Goal: Use online tool/utility: Utilize a website feature to perform a specific function

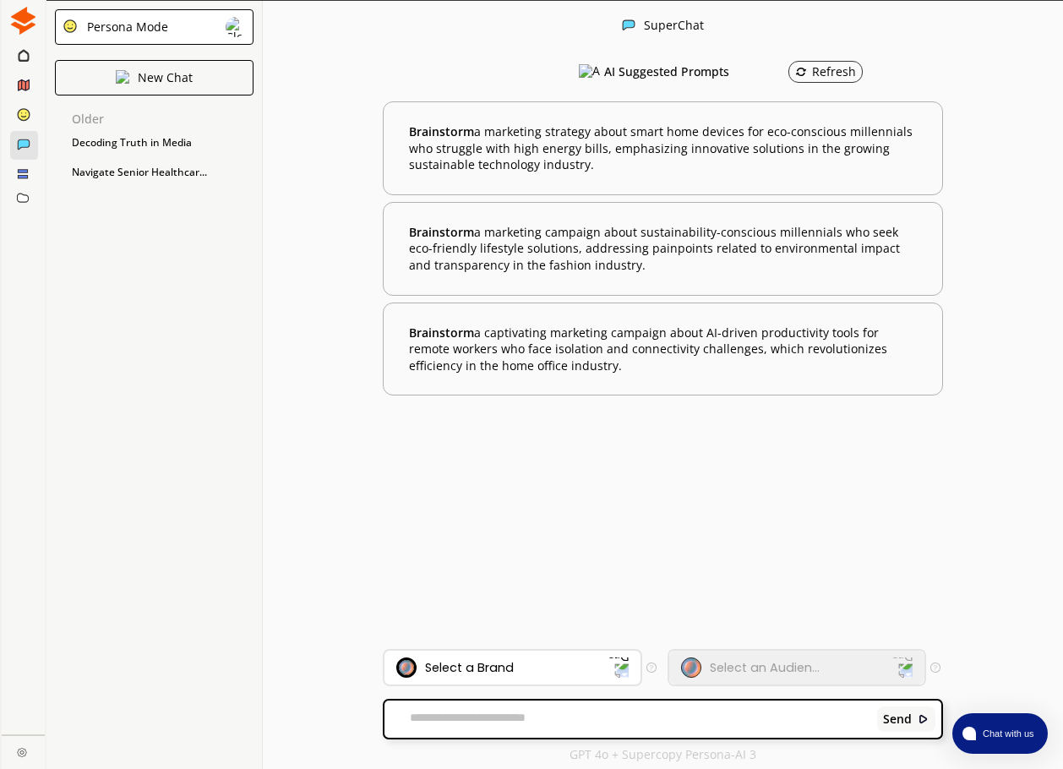
click at [24, 64] on div at bounding box center [23, 56] width 11 height 16
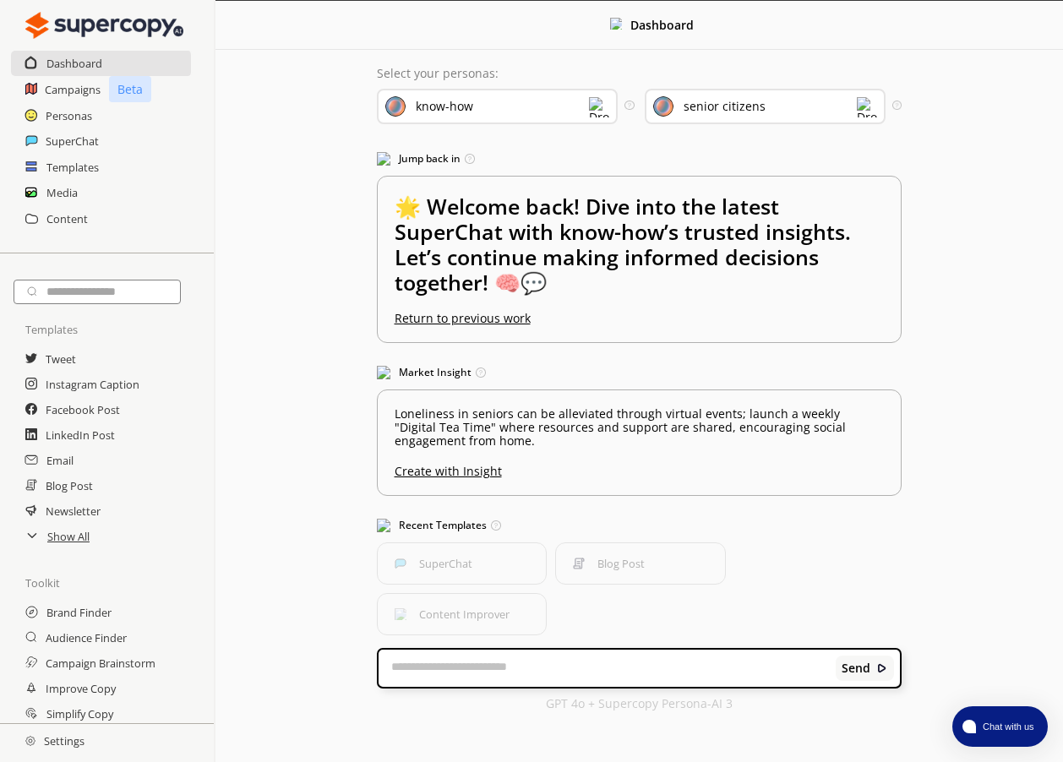
click at [42, 139] on div "SuperChat" at bounding box center [107, 140] width 214 height 25
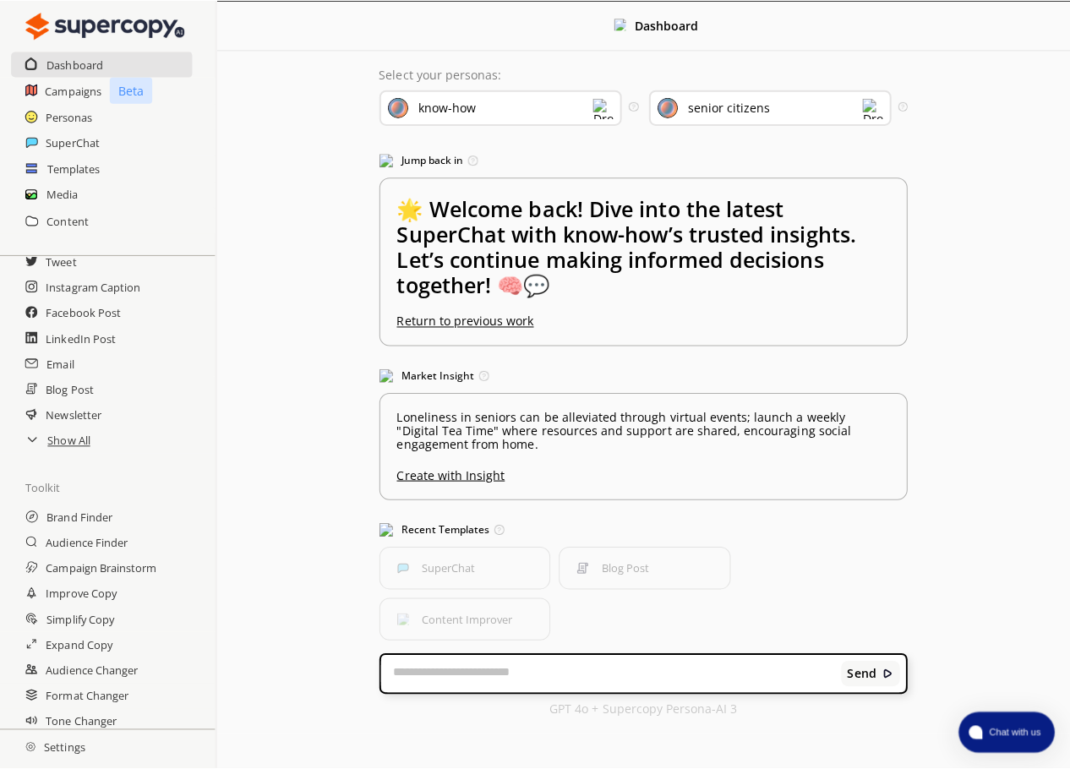
scroll to position [101, 0]
click at [72, 620] on h2 "Simplify Copy" at bounding box center [82, 612] width 72 height 25
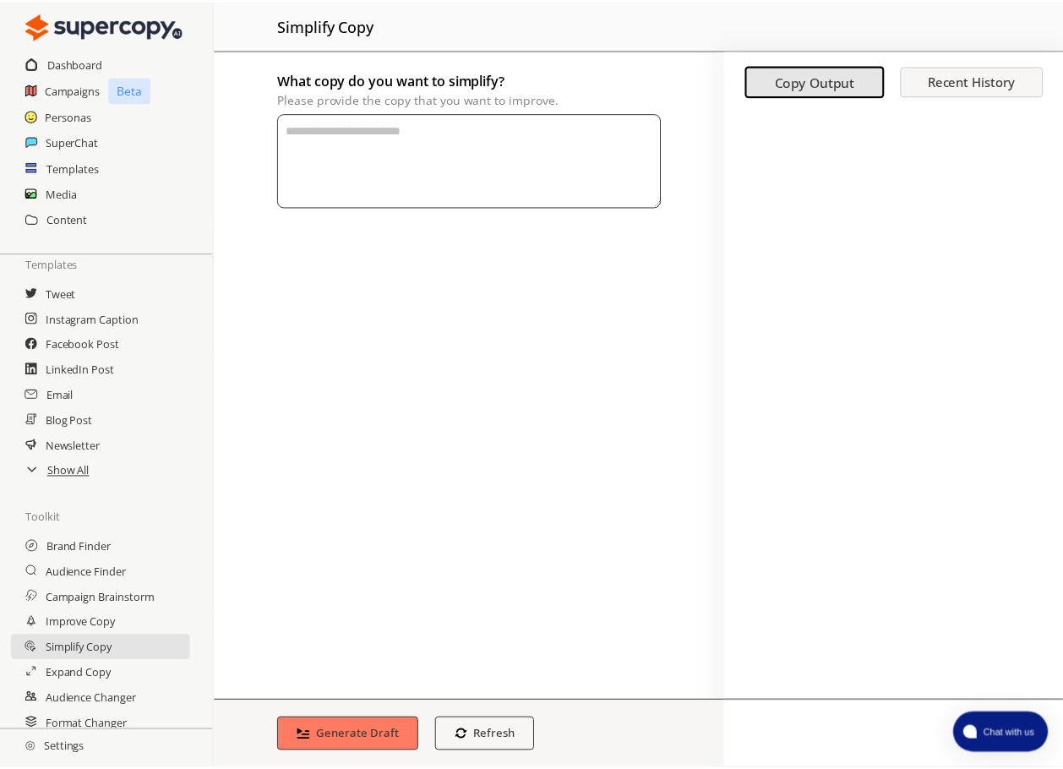
scroll to position [17, 0]
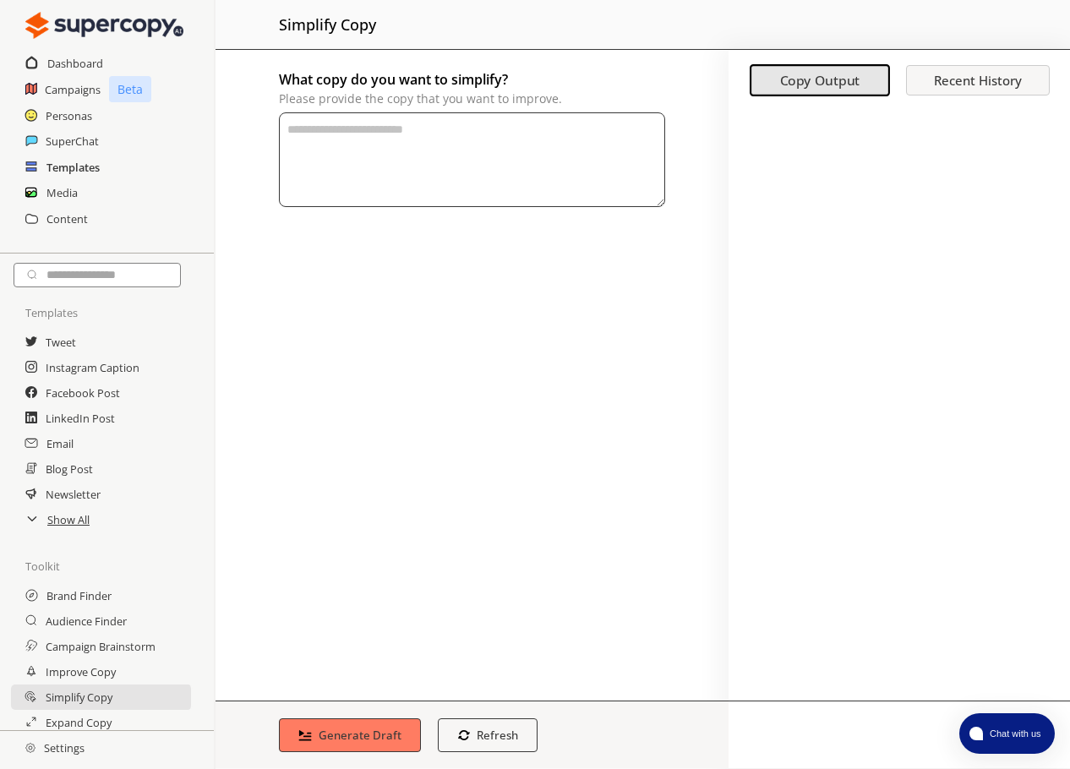
click at [60, 167] on h2 "Templates" at bounding box center [72, 167] width 53 height 25
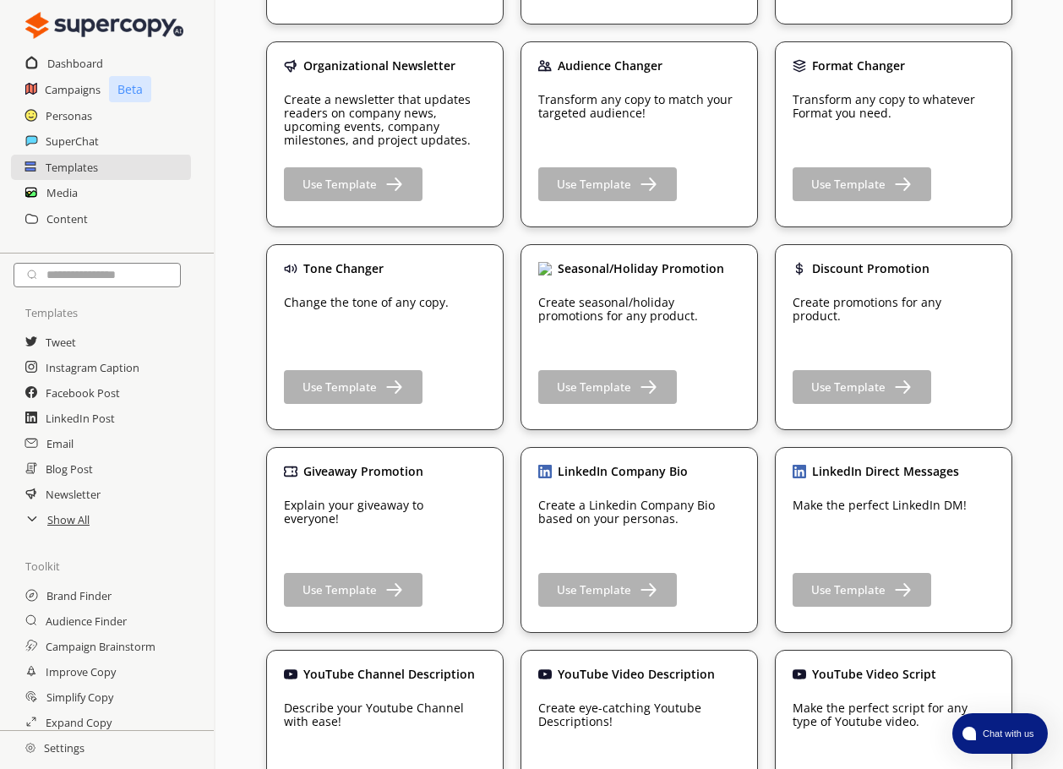
scroll to position [1606, 0]
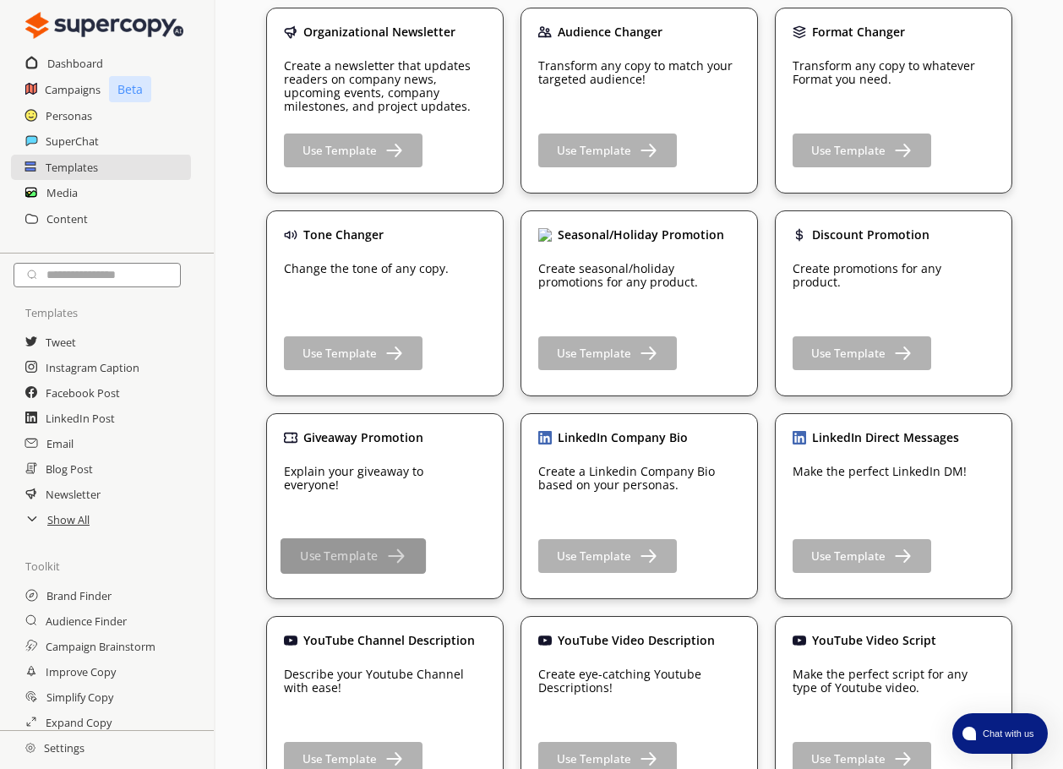
click at [319, 566] on button "Use Template" at bounding box center [353, 555] width 145 height 35
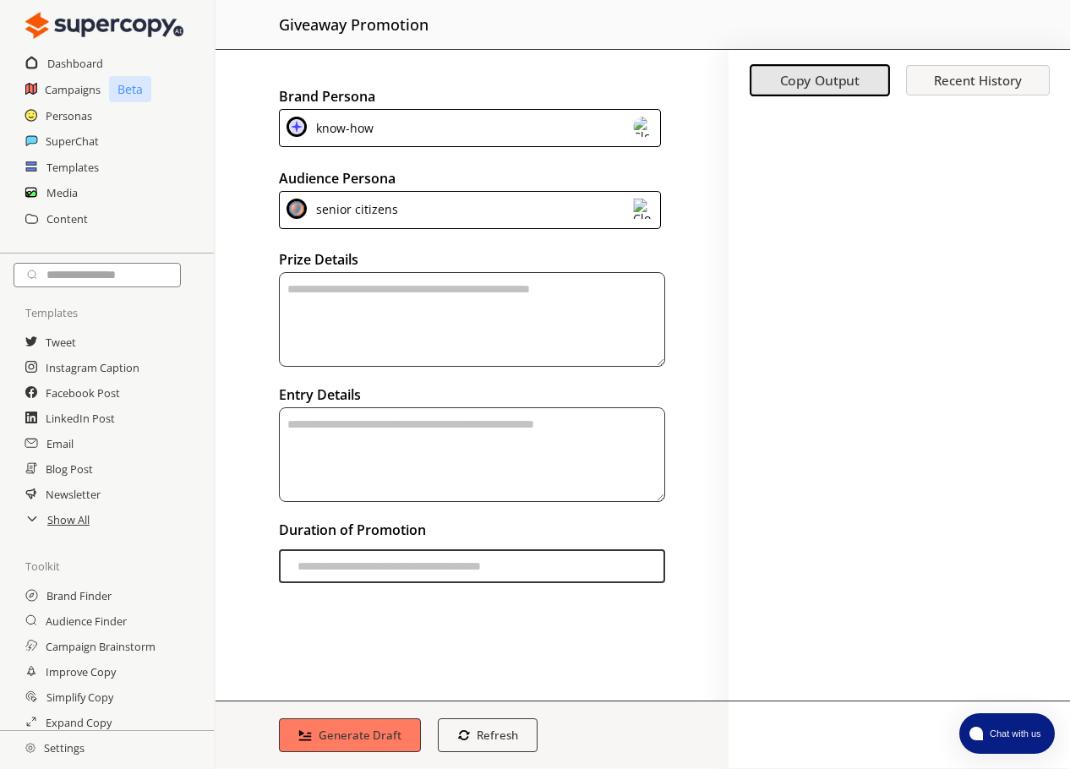
click at [296, 292] on textarea "textarea-textarea" at bounding box center [472, 319] width 386 height 95
type textarea "**********"
click at [297, 423] on textarea "textarea-textarea" at bounding box center [472, 454] width 386 height 95
type textarea "**********"
click at [500, 293] on textarea "**********" at bounding box center [471, 319] width 385 height 95
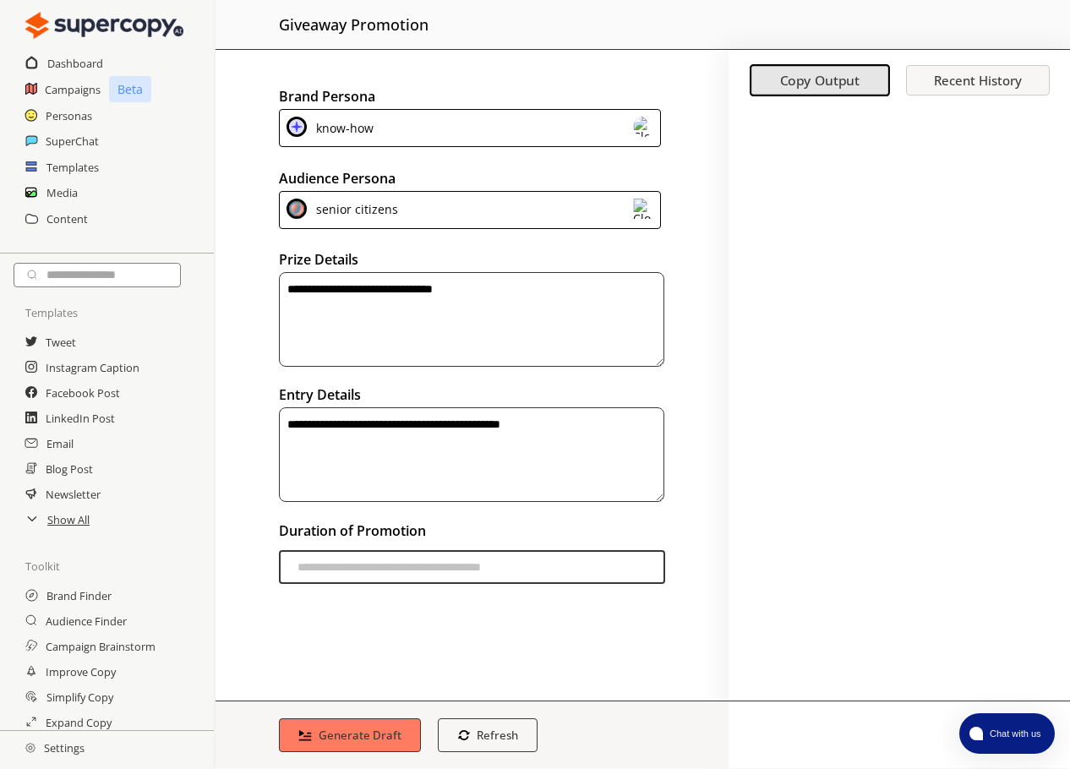
click at [328, 573] on input "duration-input" at bounding box center [472, 567] width 386 height 34
type input "*******"
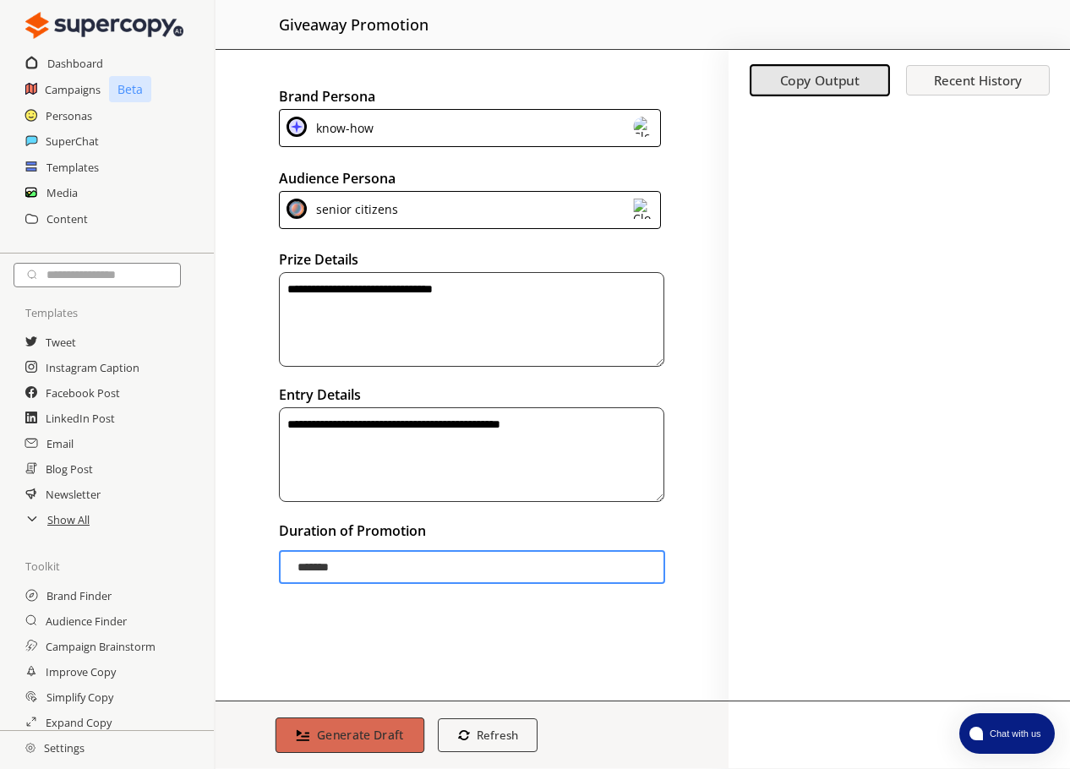
click at [377, 726] on button "Generate Draft" at bounding box center [350, 735] width 149 height 35
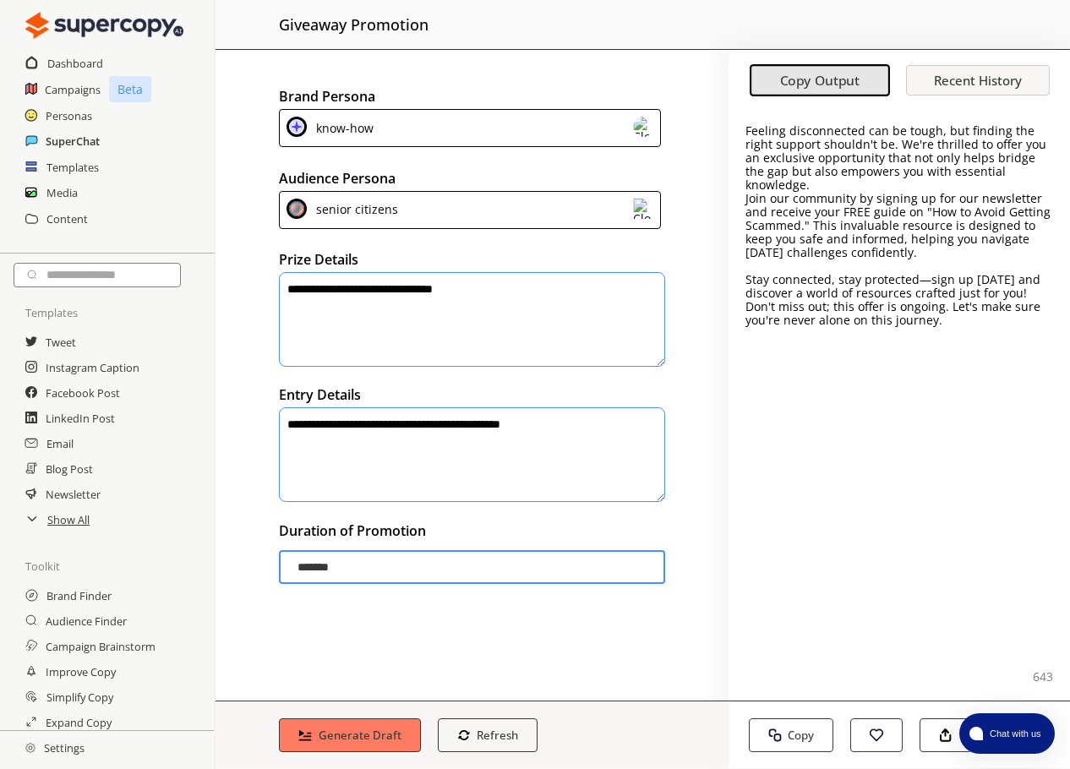
click at [52, 139] on h2 "SuperChat" at bounding box center [73, 140] width 54 height 25
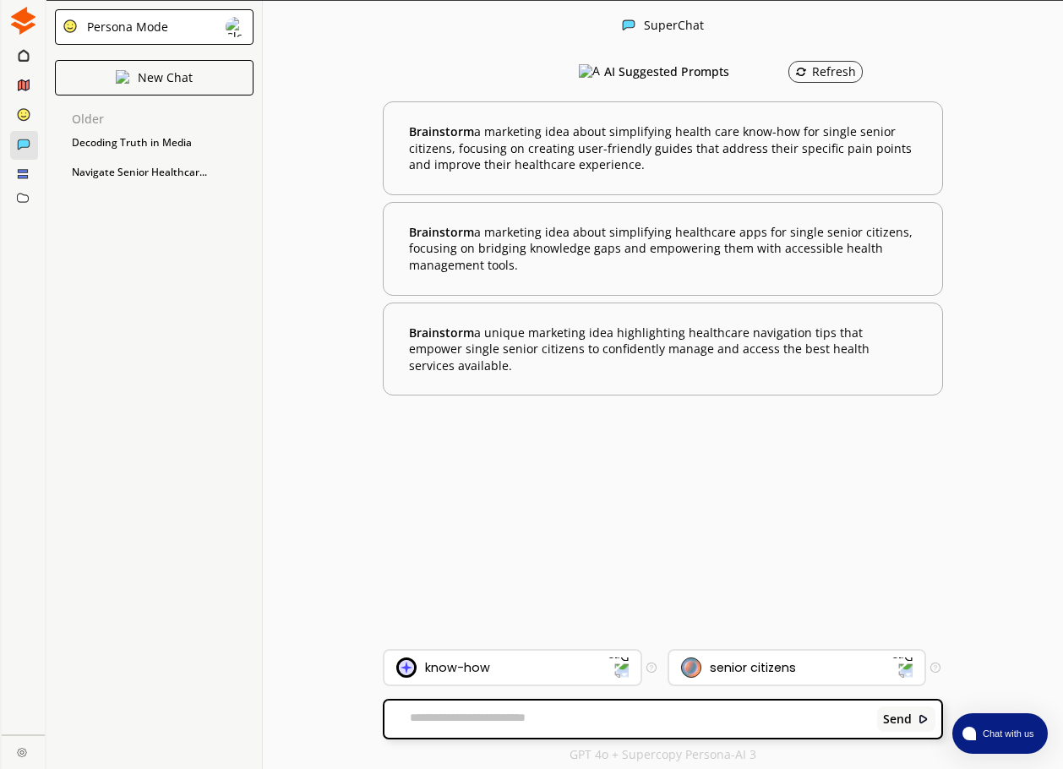
click at [402, 718] on textarea at bounding box center [628, 719] width 487 height 17
click at [27, 86] on icon at bounding box center [24, 84] width 11 height 11
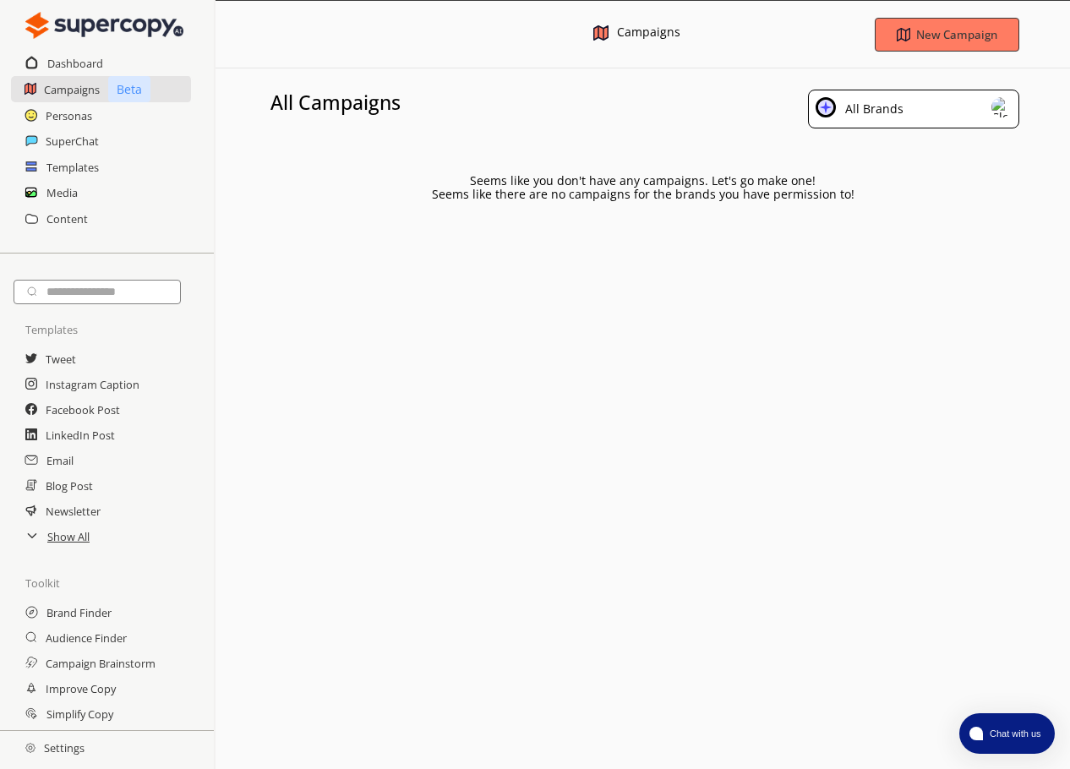
click at [41, 195] on div "Media" at bounding box center [107, 192] width 214 height 25
click at [32, 195] on icon at bounding box center [32, 194] width 8 height 6
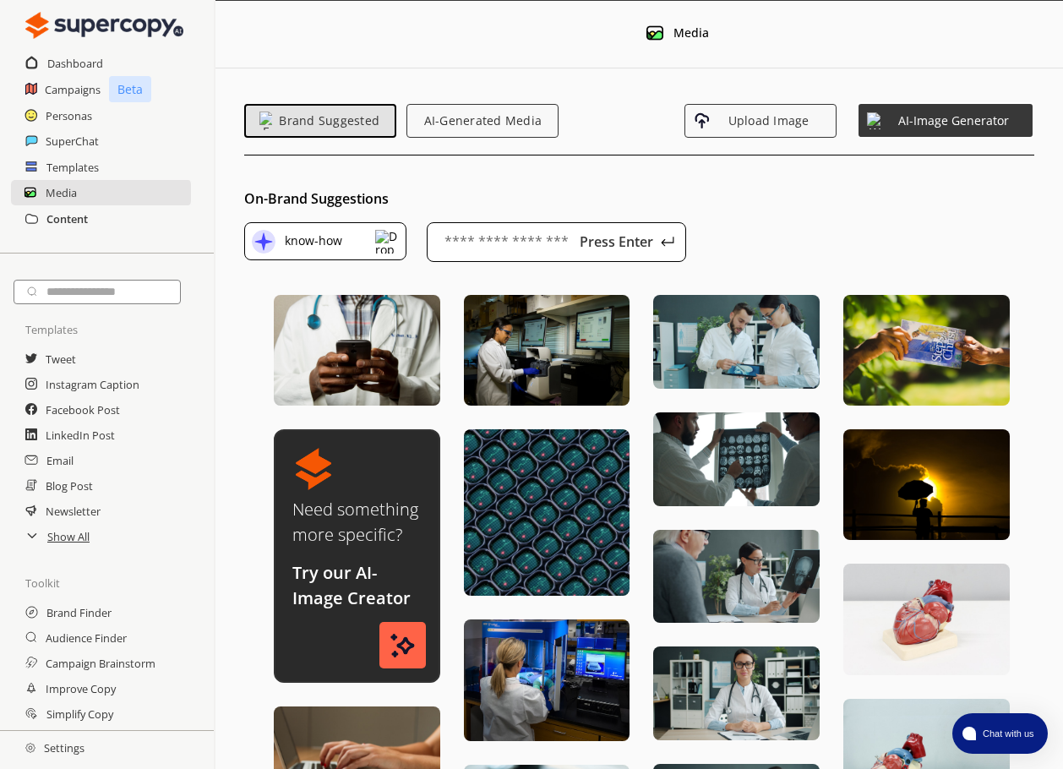
click at [66, 217] on h2 "Content" at bounding box center [66, 218] width 41 height 25
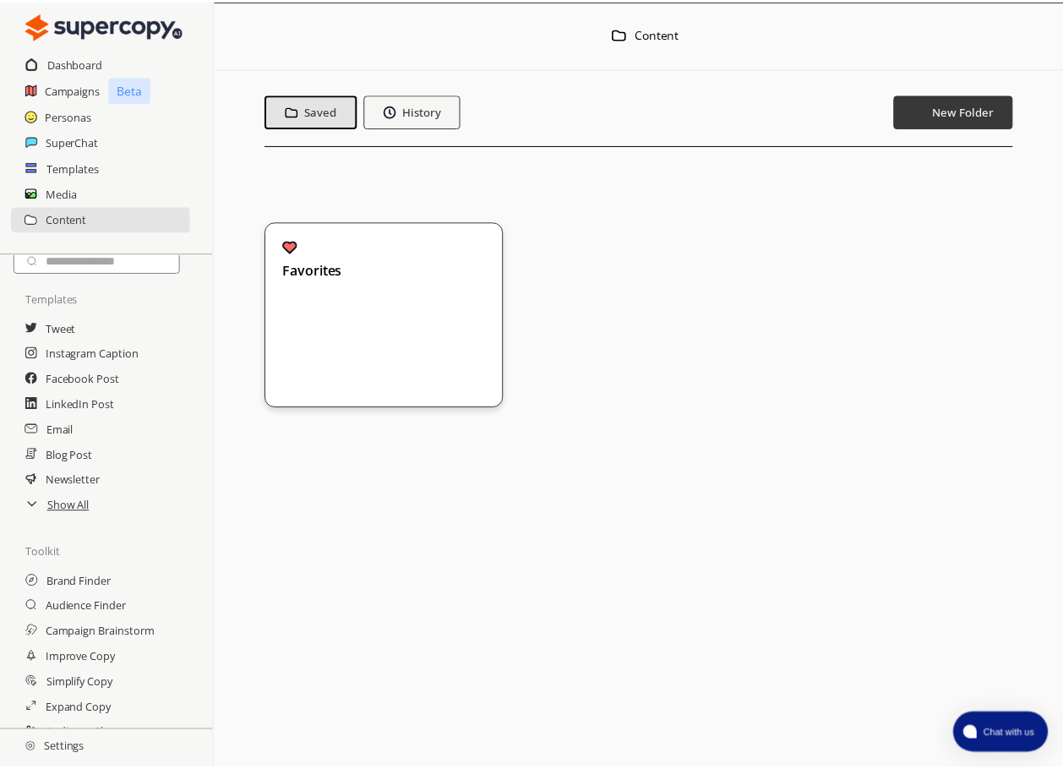
scroll to position [58, 0]
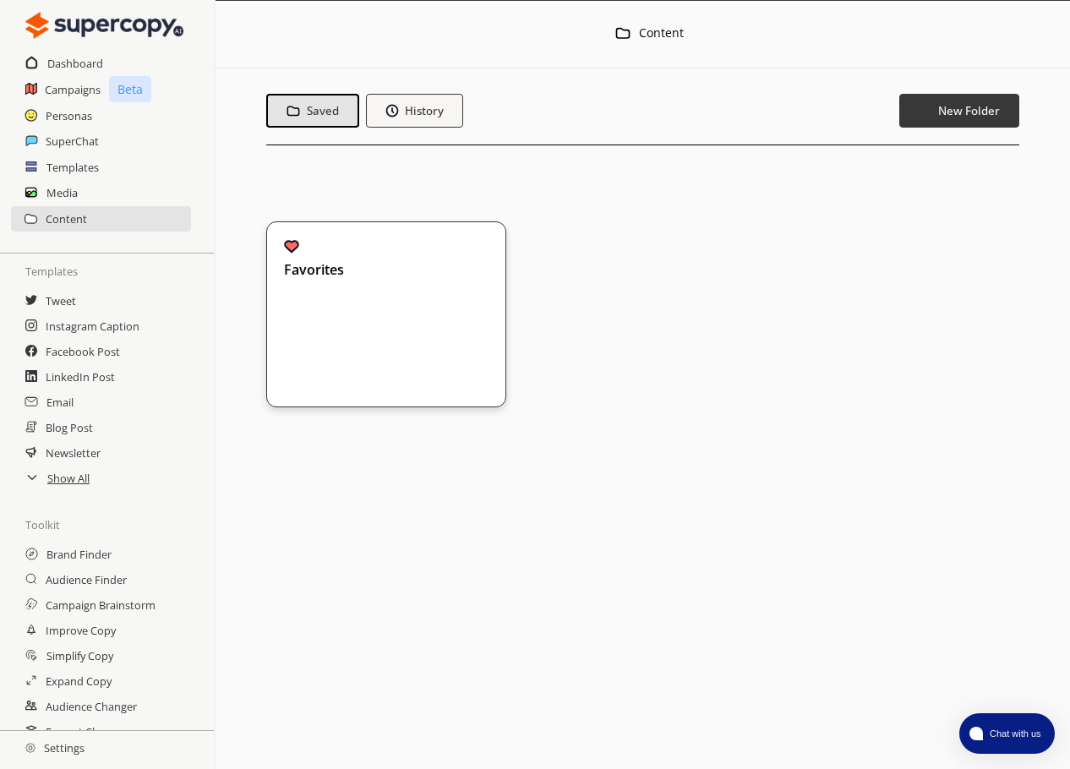
click at [45, 753] on h2 "Settings" at bounding box center [55, 748] width 110 height 34
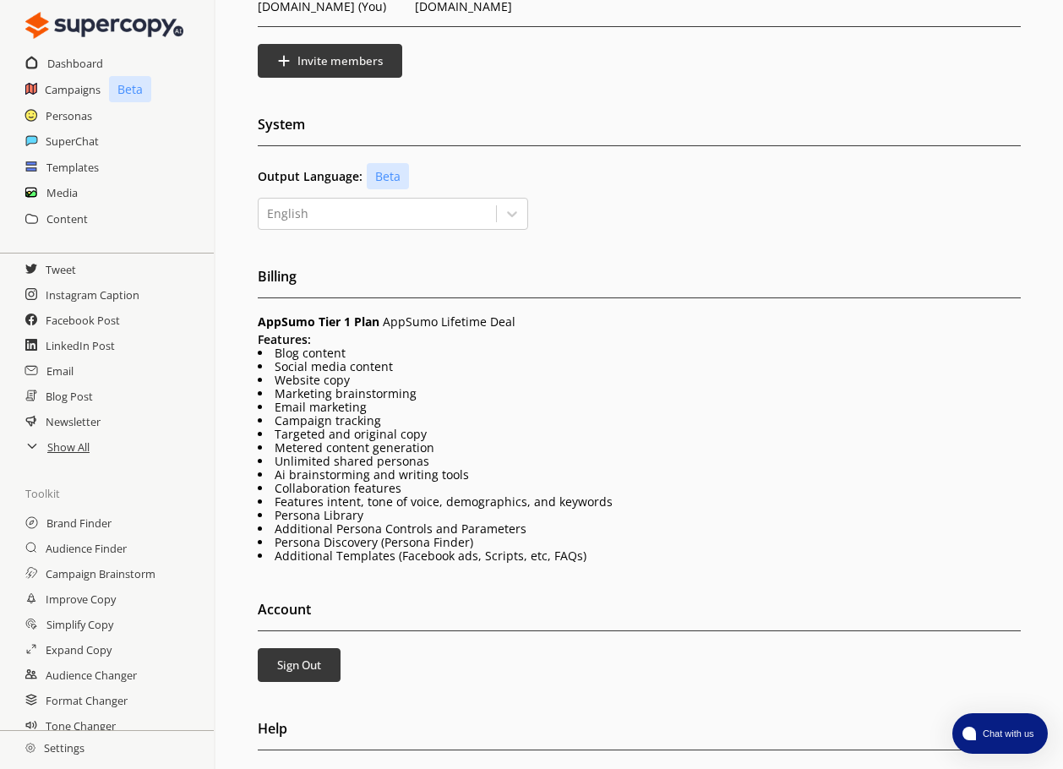
scroll to position [101, 0]
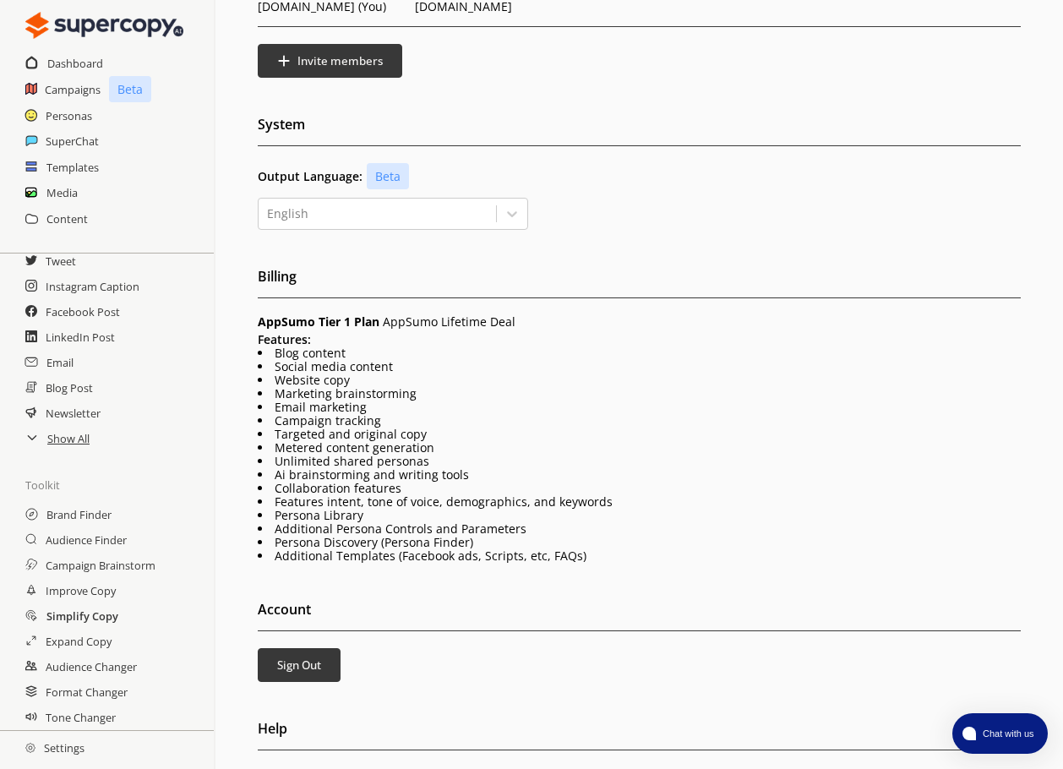
click at [61, 619] on h2 "Simplify Copy" at bounding box center [82, 615] width 72 height 25
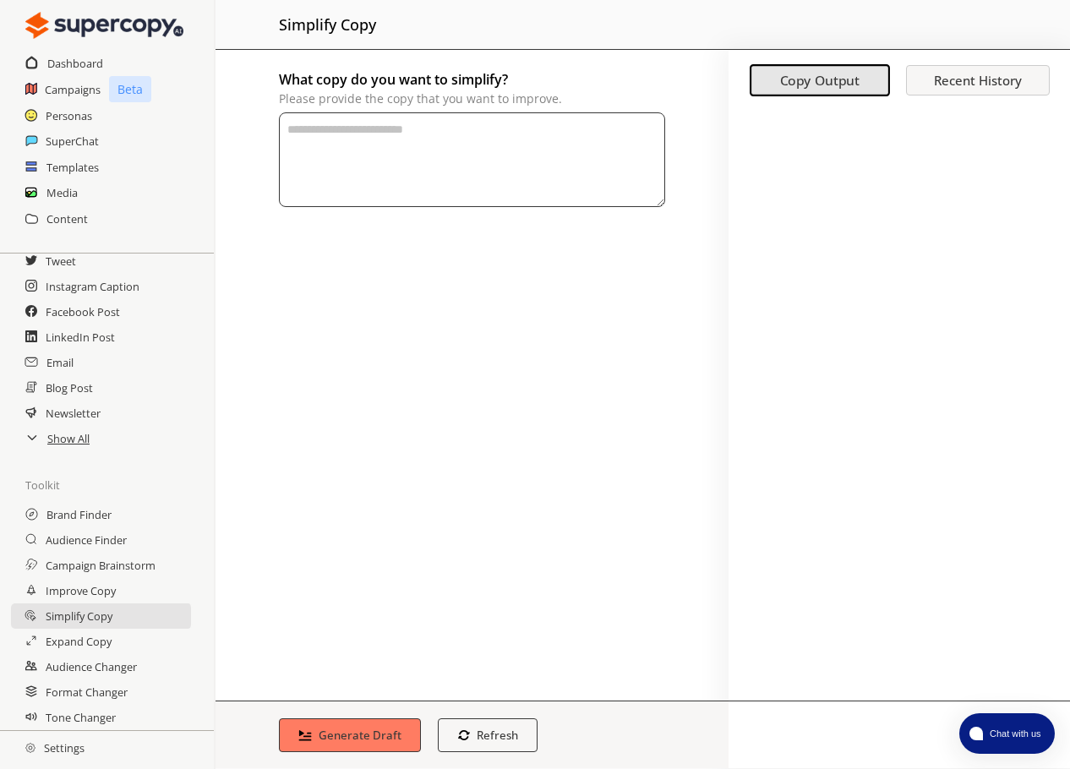
click at [309, 128] on textarea "What copy do you want to simplify? Please provide the copy that you want to imp…" at bounding box center [472, 159] width 386 height 95
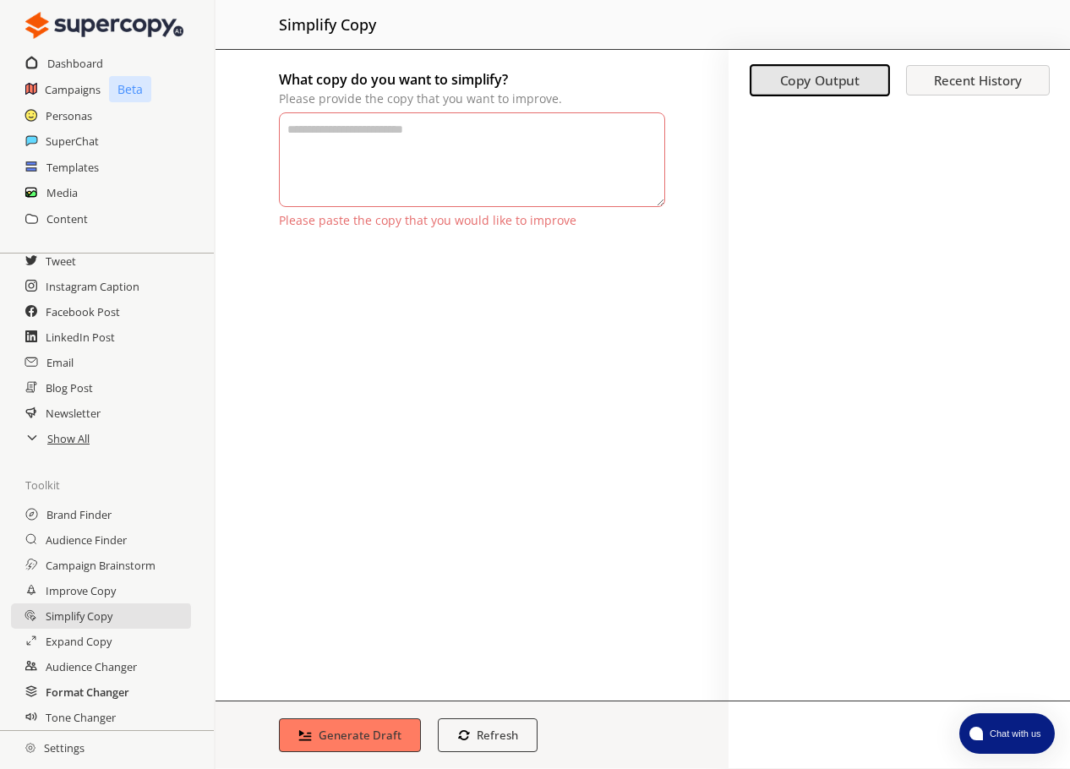
click at [60, 691] on h2 "Format Changer" at bounding box center [88, 692] width 84 height 25
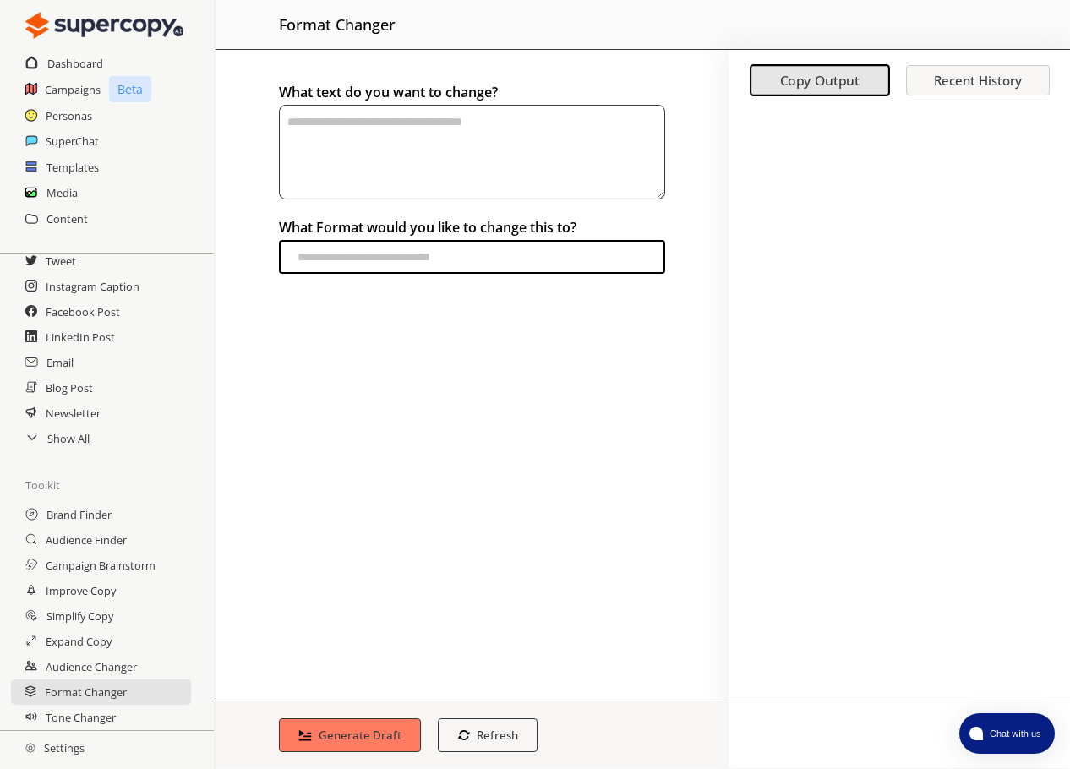
click at [301, 133] on textarea "textarea-textarea" at bounding box center [472, 152] width 386 height 95
click at [305, 121] on textarea "textarea-textarea" at bounding box center [472, 152] width 386 height 95
paste textarea "**********"
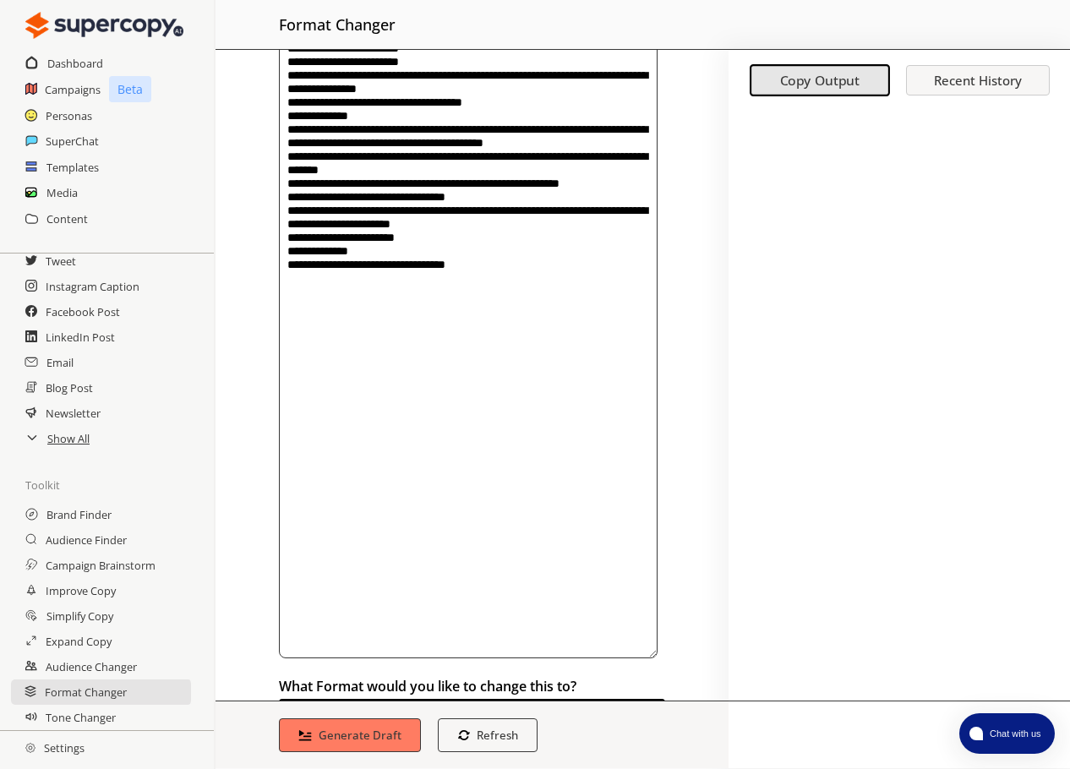
scroll to position [2565, 0]
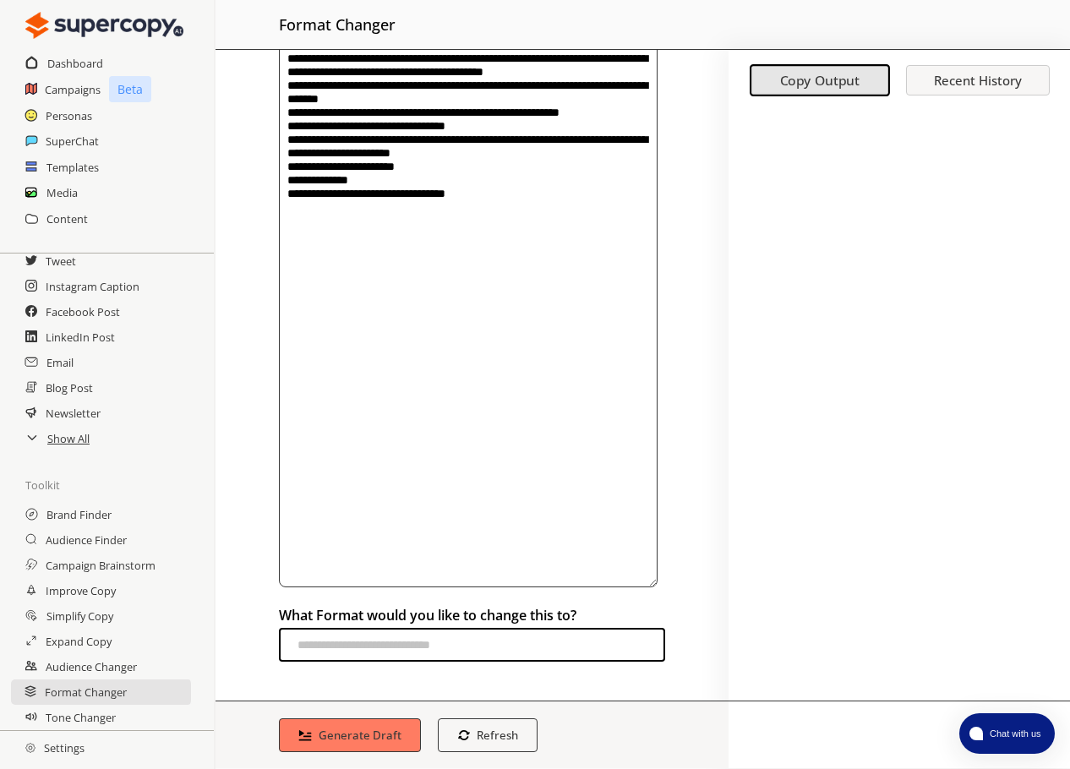
type textarea "**********"
click at [304, 646] on input "text" at bounding box center [472, 645] width 386 height 34
type input "*"
type input "**********"
click at [405, 751] on button "Generate Draft" at bounding box center [350, 735] width 149 height 35
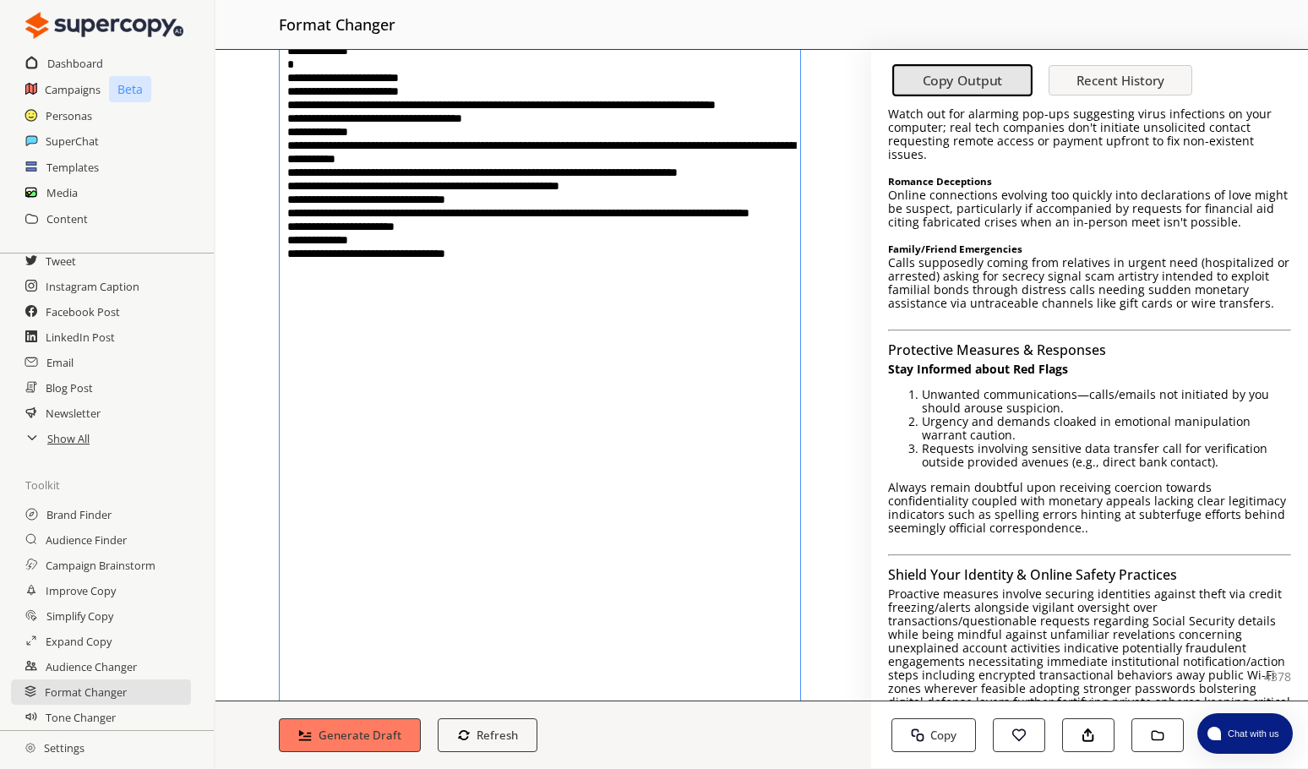
scroll to position [893, 0]
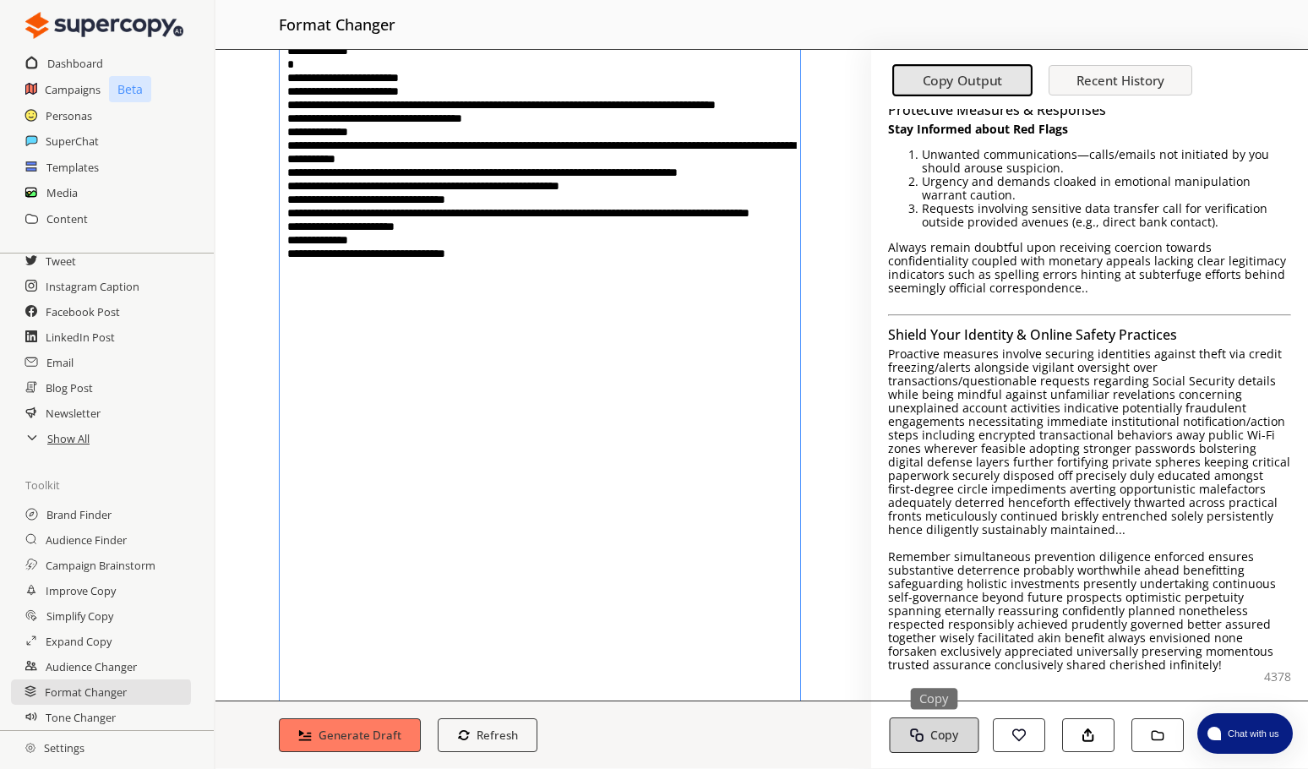
click at [929, 733] on button "Copy Copy" at bounding box center [934, 735] width 90 height 35
click at [1069, 738] on img "button" at bounding box center [1089, 736] width 14 height 14
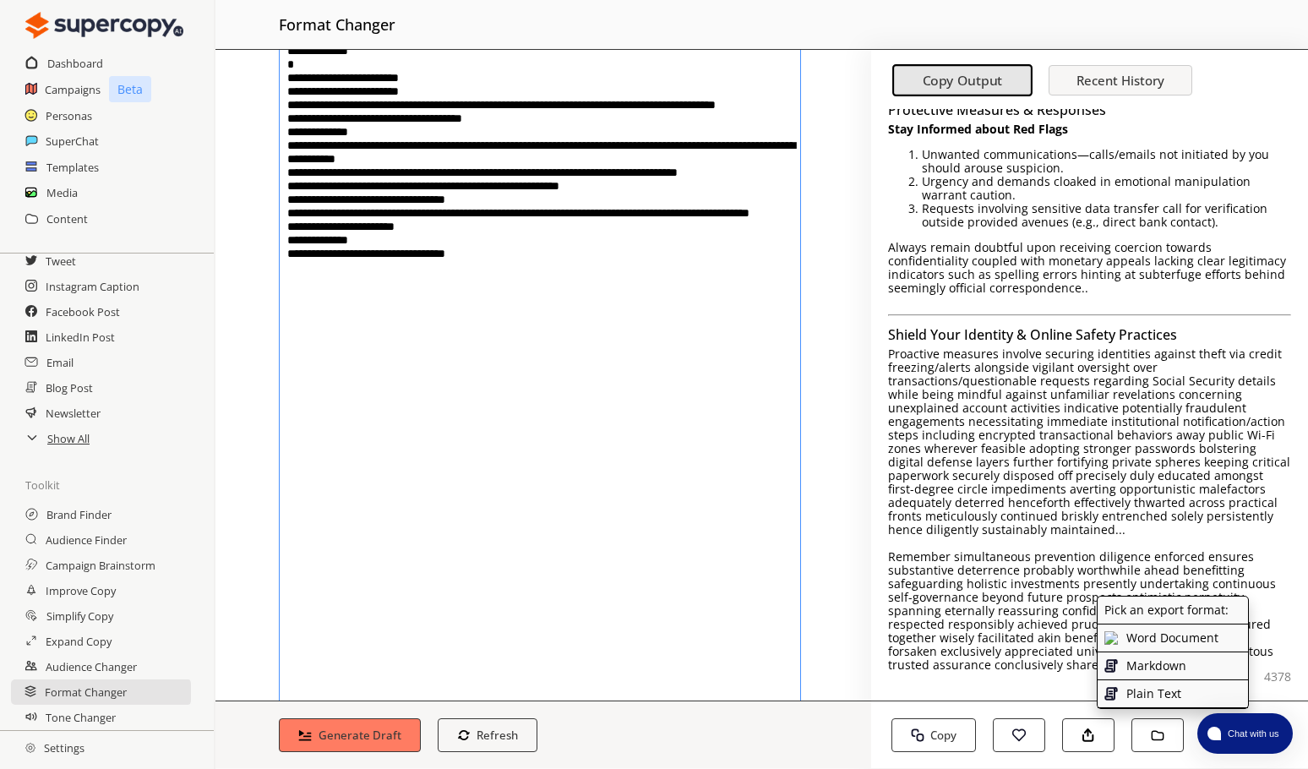
click at [1069, 641] on p "Word Document" at bounding box center [1173, 638] width 92 height 14
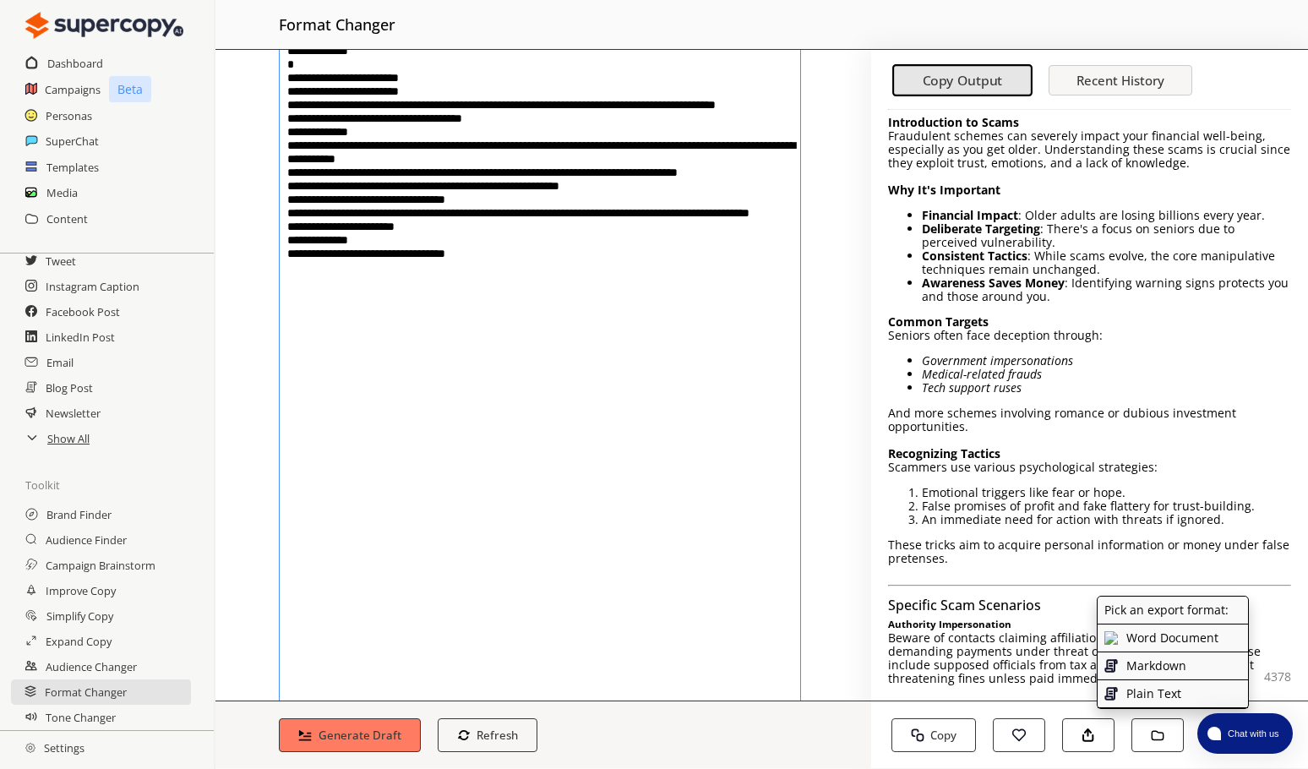
scroll to position [0, 0]
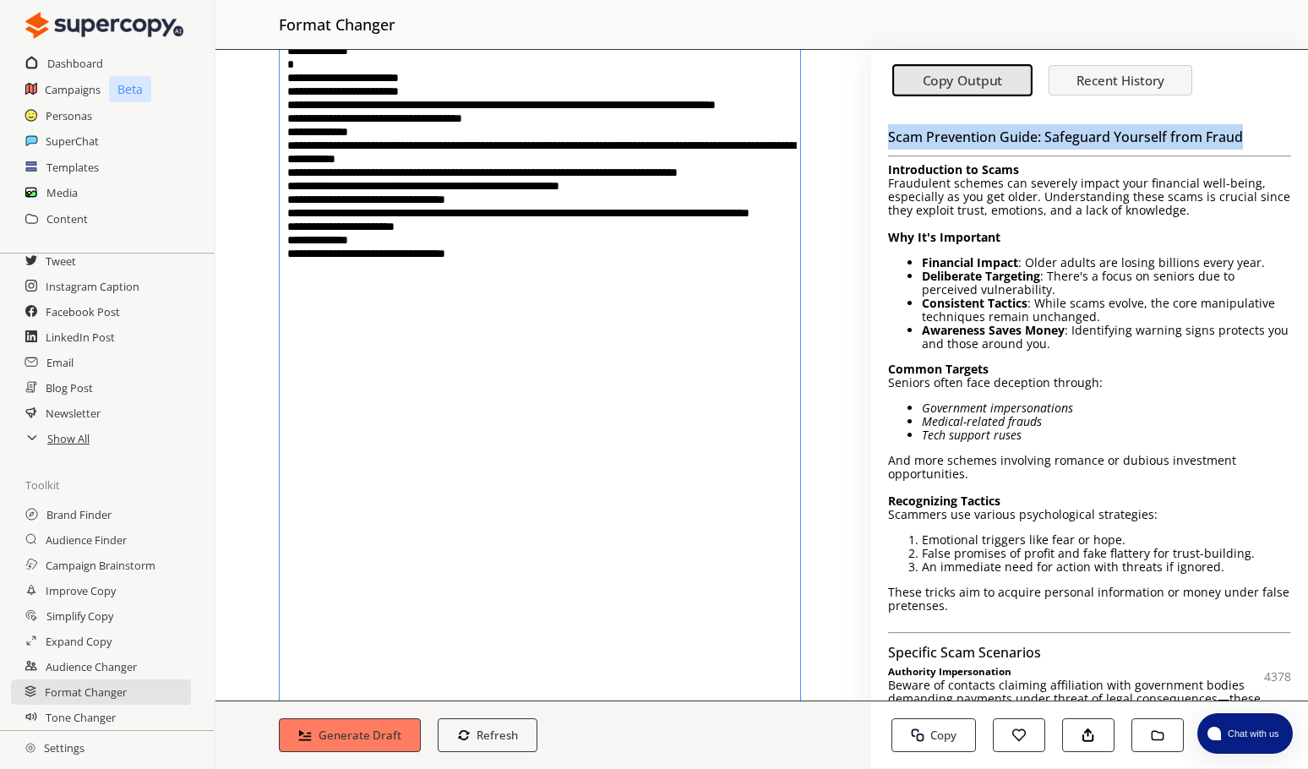
drag, startPoint x: 1263, startPoint y: 131, endPoint x: 884, endPoint y: 149, distance: 379.1
click at [884, 149] on div "Scam Prevention Guide: Safeguard Yourself from Fraud Introduction to Scams Frau…" at bounding box center [1089, 405] width 437 height 592
copy h3 "Scam Prevention Guide: Safeguard Yourself from Fraud"
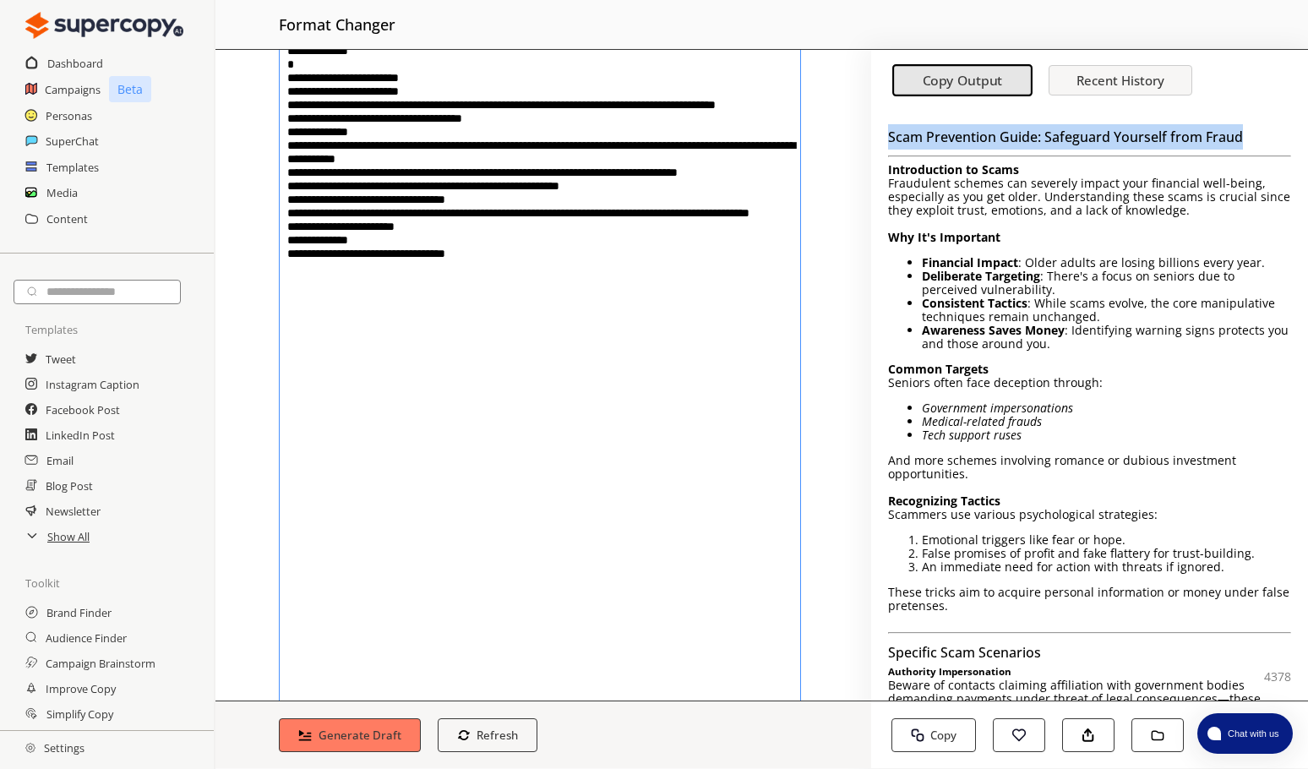
click at [34, 541] on icon at bounding box center [32, 535] width 14 height 14
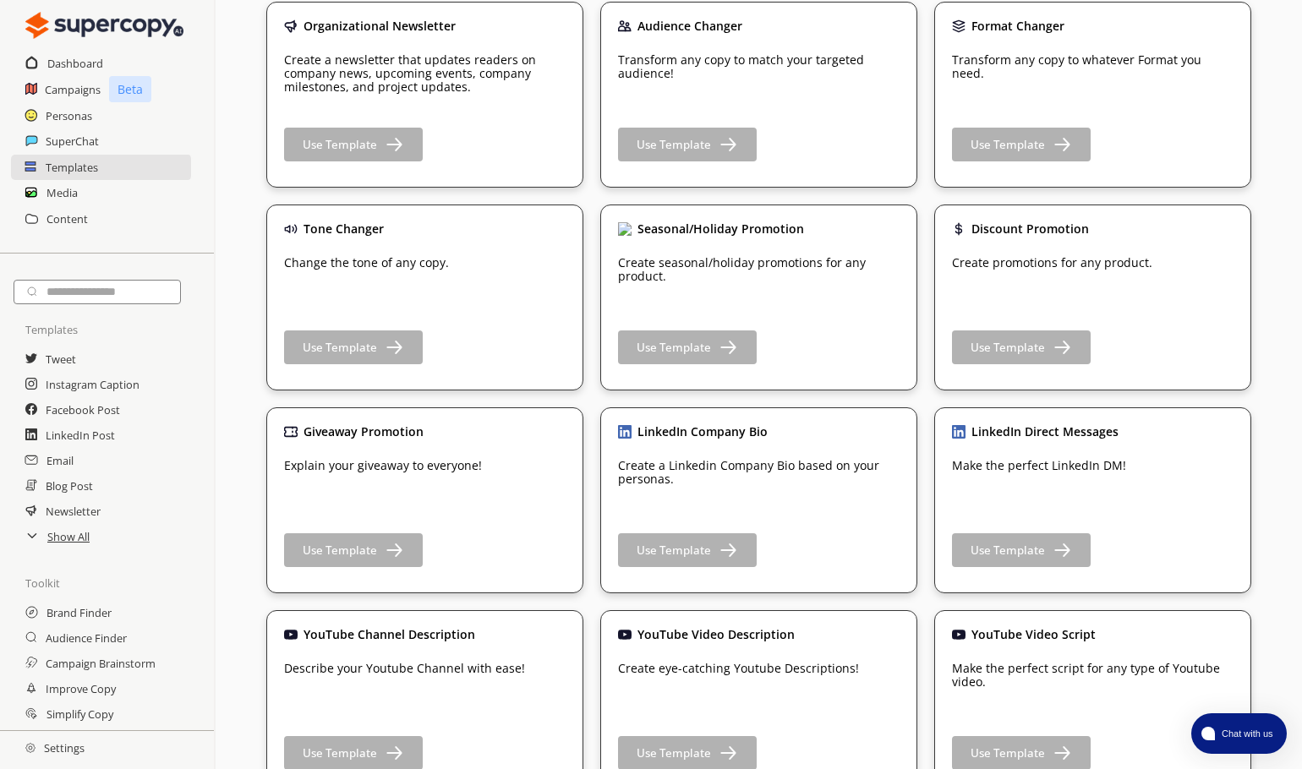
scroll to position [1606, 0]
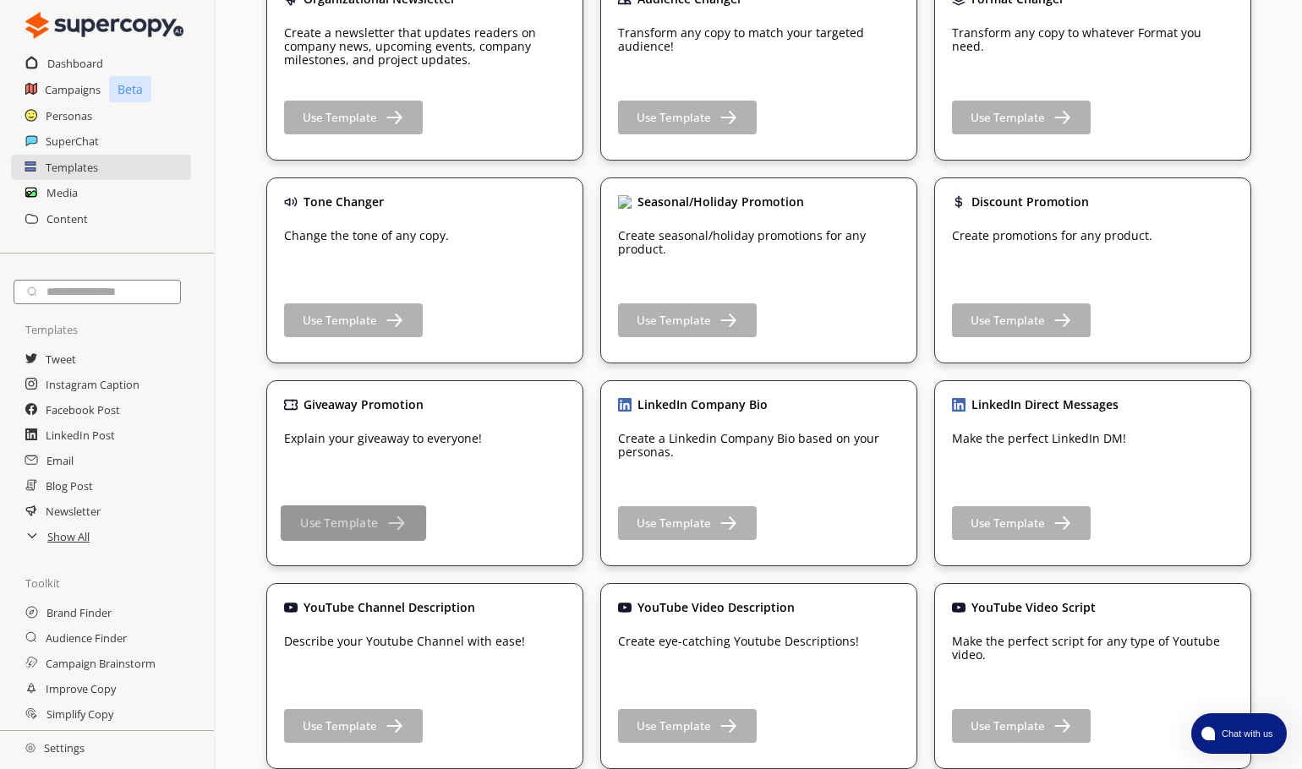
click at [380, 522] on button "Use Template" at bounding box center [353, 522] width 145 height 35
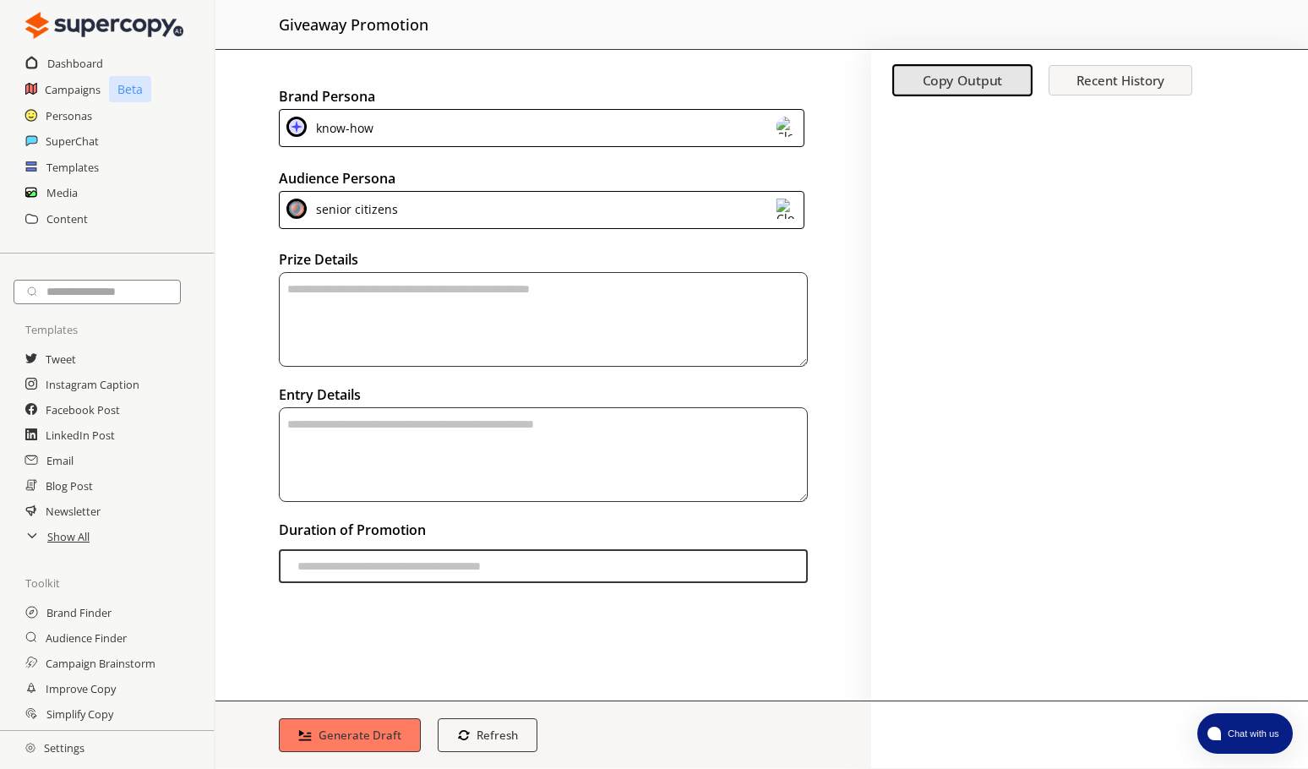
click at [44, 137] on div "SuperChat" at bounding box center [107, 140] width 214 height 25
click at [52, 143] on h2 "SuperChat" at bounding box center [73, 140] width 54 height 25
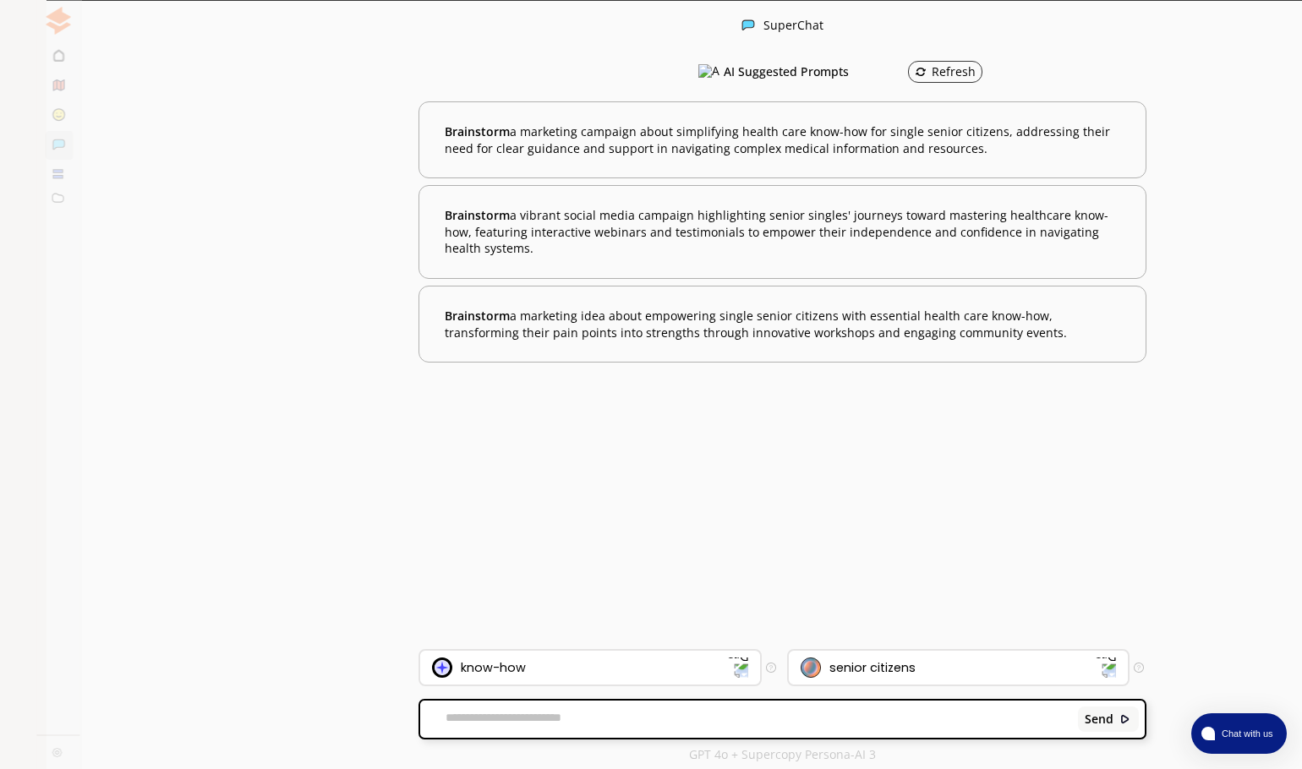
click at [456, 724] on textarea at bounding box center [746, 719] width 652 height 17
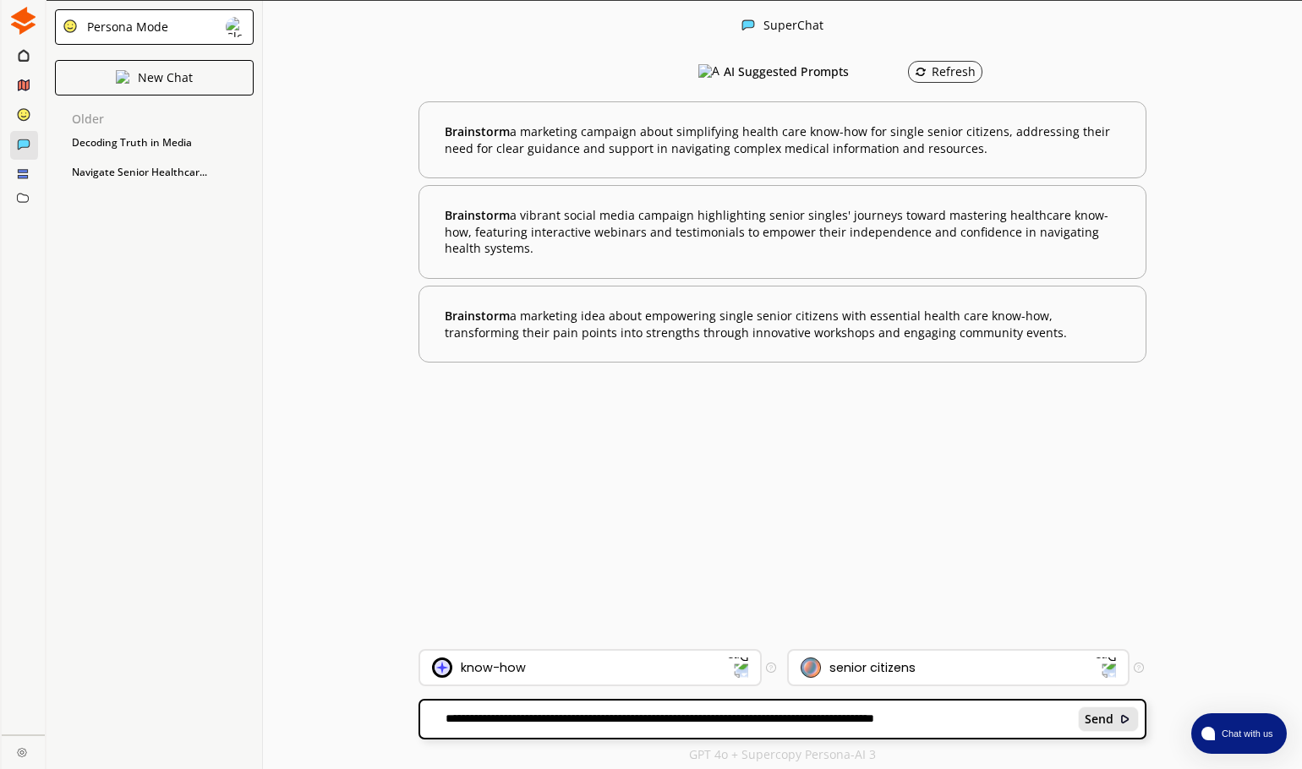
type textarea "**********"
click at [1069, 718] on b "Send" at bounding box center [1098, 720] width 29 height 14
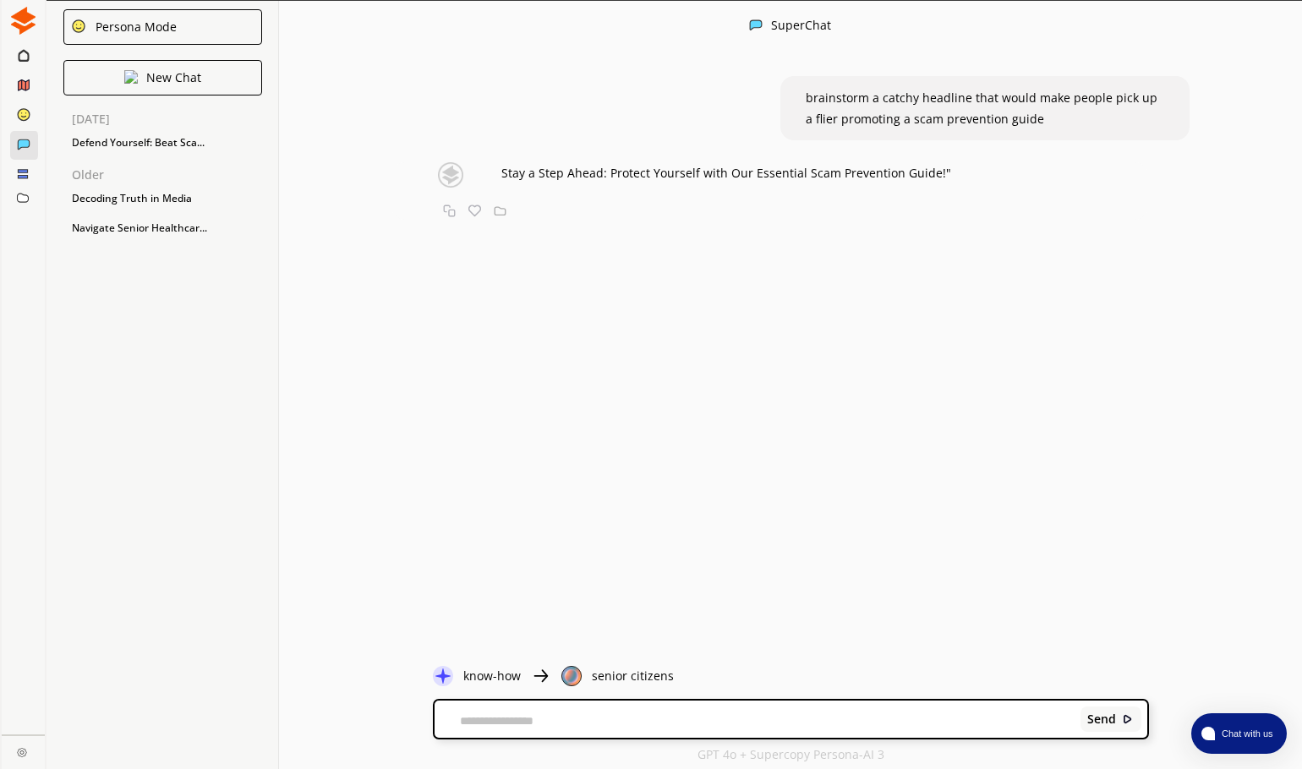
click at [467, 723] on textarea at bounding box center [754, 721] width 640 height 14
drag, startPoint x: 938, startPoint y: 172, endPoint x: 492, endPoint y: 179, distance: 446.3
click at [492, 179] on div "Stay a Step Ahead: Protect Yourself with Our Essential Scam Prevention Guide!" …" at bounding box center [769, 190] width 756 height 57
copy div "Stay a Step Ahead: Protect Yourself with Our Essential Scam Prevention Guide!""
